Goal: Task Accomplishment & Management: Manage account settings

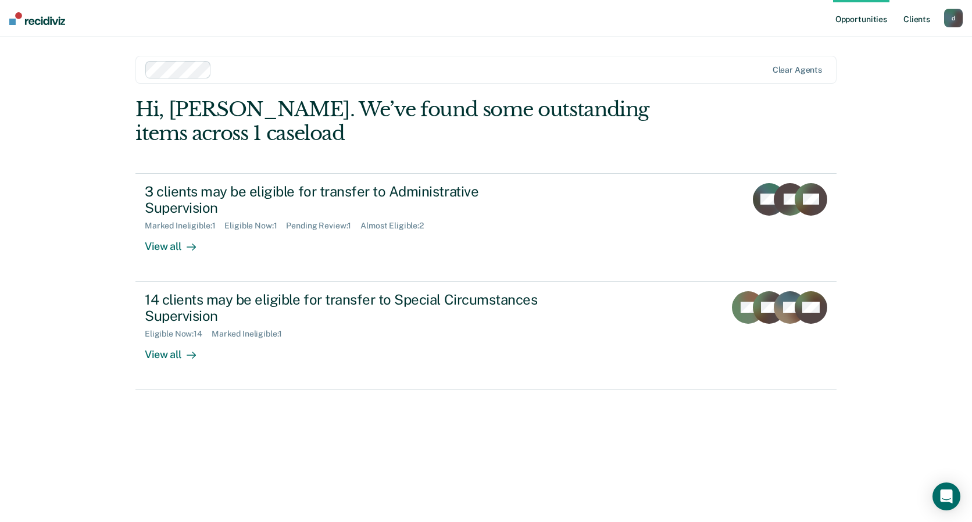
click at [919, 16] on link "Client s" at bounding box center [916, 18] width 31 height 37
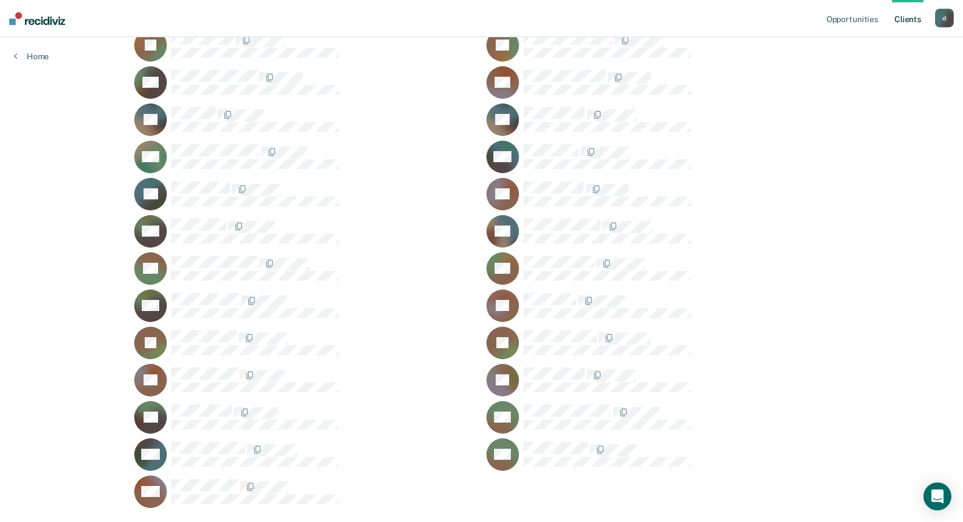
scroll to position [695, 0]
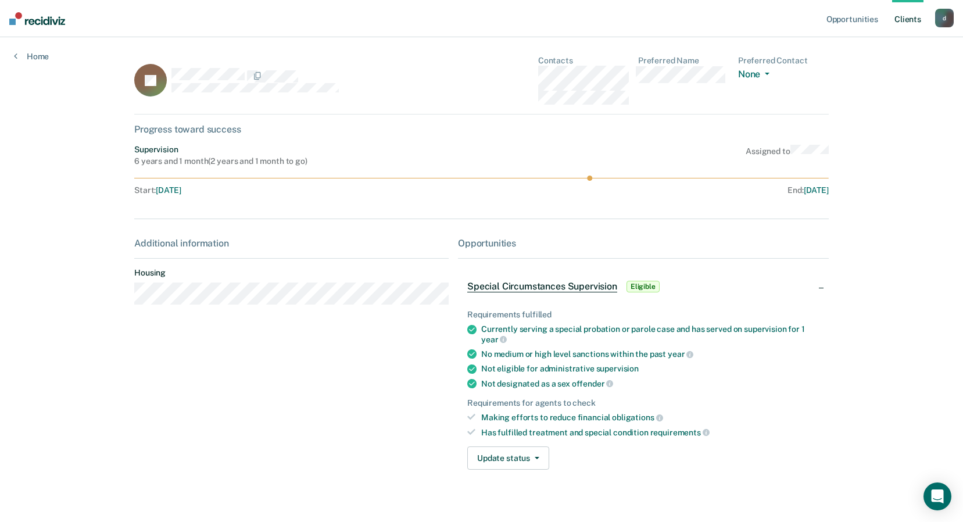
click at [546, 290] on span "Special Circumstances Supervision" at bounding box center [542, 287] width 150 height 12
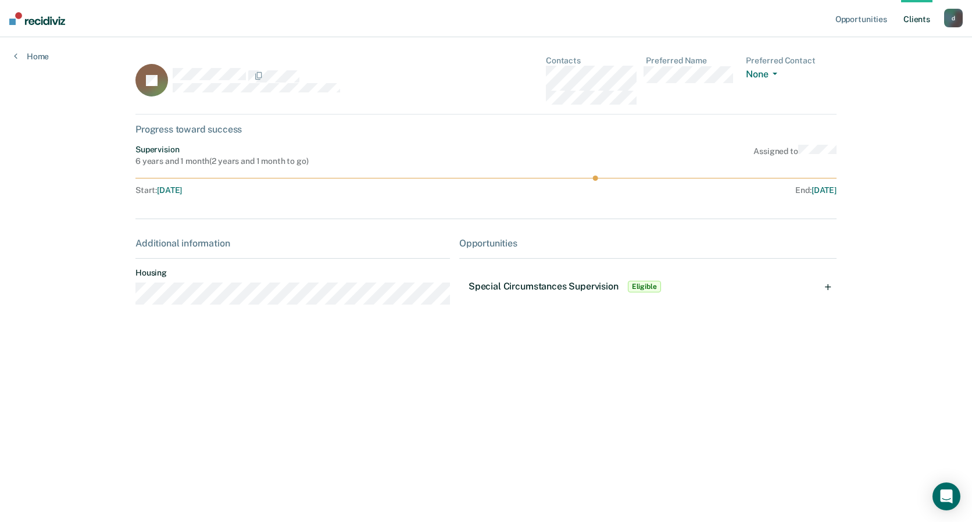
click at [543, 287] on span "Special Circumstances Supervision" at bounding box center [544, 286] width 150 height 11
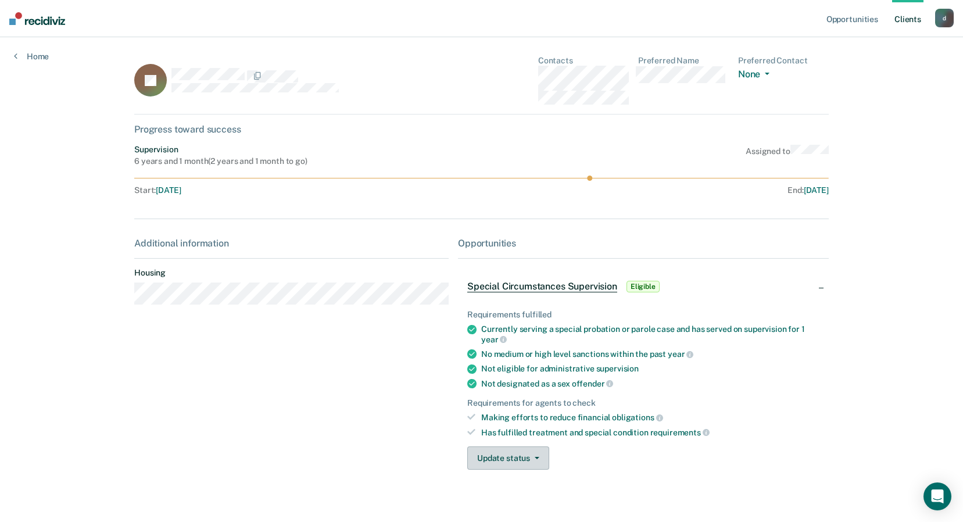
click at [509, 458] on button "Update status" at bounding box center [508, 457] width 82 height 23
click at [504, 506] on button "Mark Ineligible" at bounding box center [524, 504] width 114 height 19
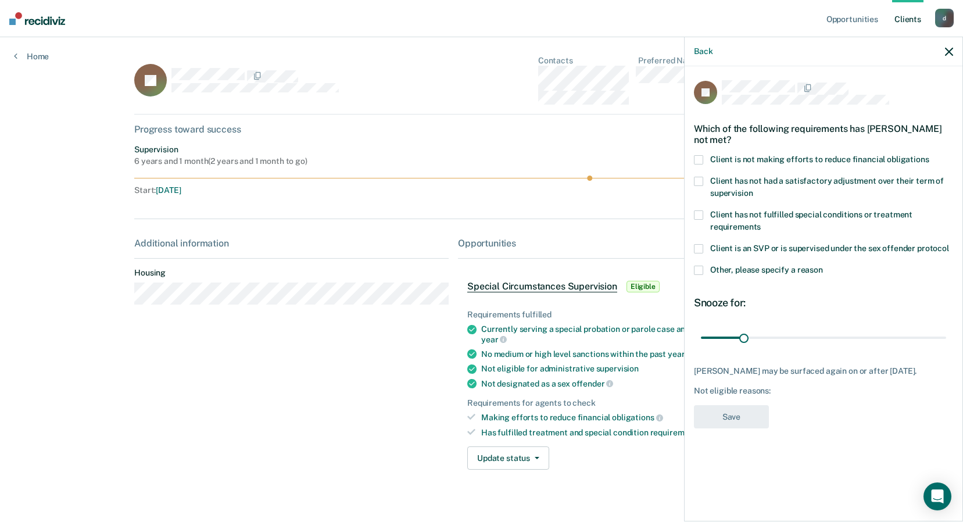
click at [701, 160] on span at bounding box center [698, 159] width 9 height 9
click at [730, 423] on button "Save" at bounding box center [731, 417] width 75 height 24
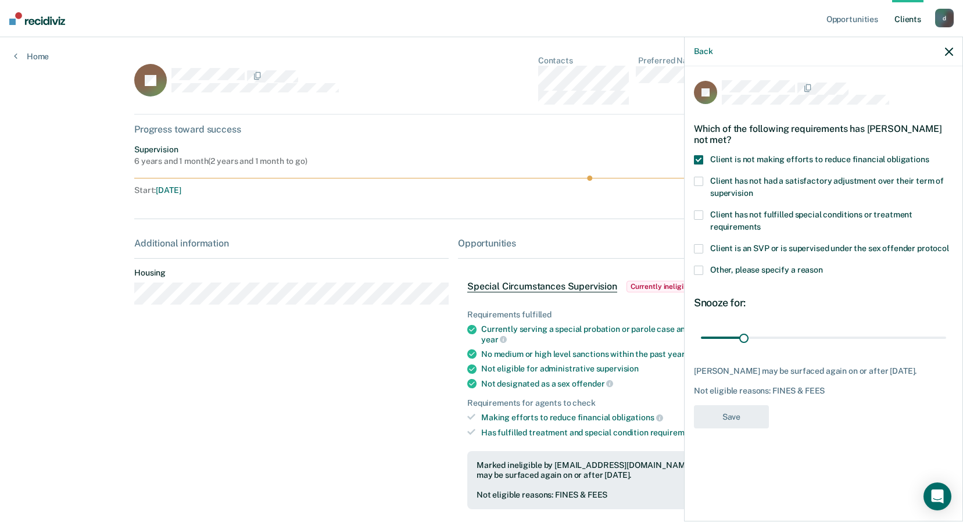
scroll to position [94, 0]
